Goal: Information Seeking & Learning: Learn about a topic

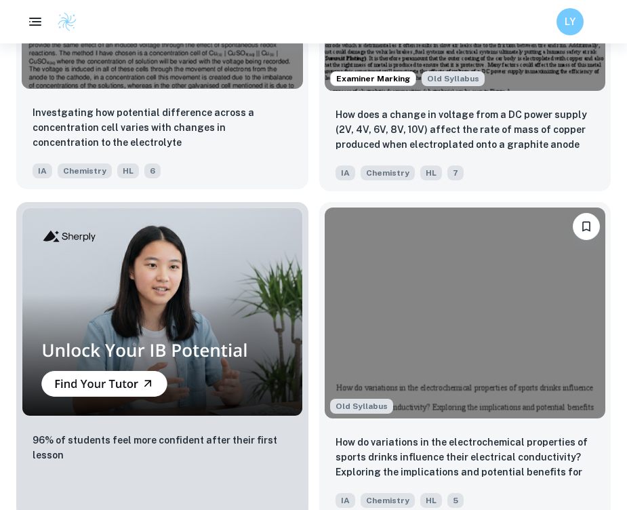
scroll to position [3934, 0]
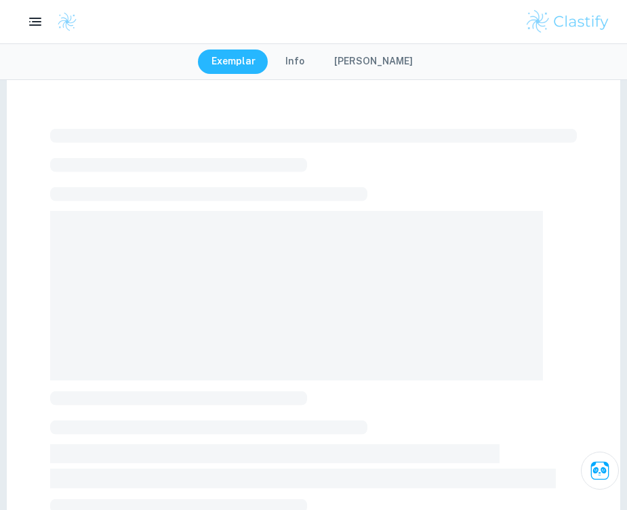
checkbox input "true"
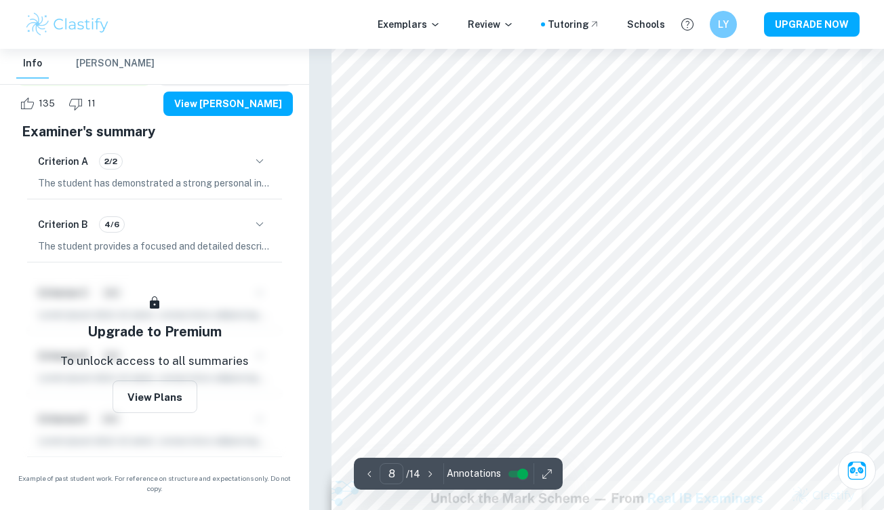
scroll to position [4993, 0]
type input "13"
